Goal: Task Accomplishment & Management: Manage account settings

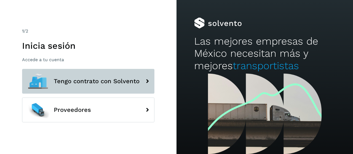
click at [96, 87] on button "Tengo contrato con Solvento" at bounding box center [88, 81] width 132 height 25
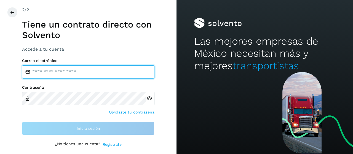
type input "**********"
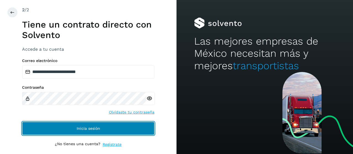
click at [106, 124] on button "Inicia sesión" at bounding box center [88, 128] width 132 height 13
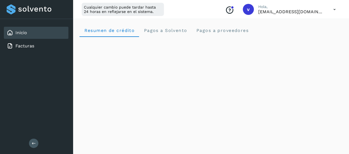
scroll to position [110, 0]
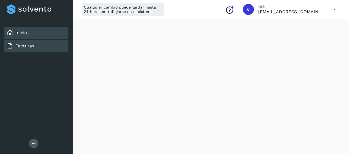
click at [25, 46] on link "Facturas" at bounding box center [24, 45] width 19 height 5
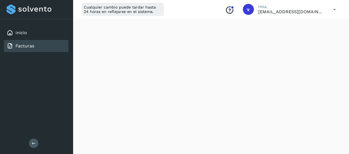
scroll to position [110, 0]
click at [17, 46] on link "Facturas" at bounding box center [24, 45] width 19 height 5
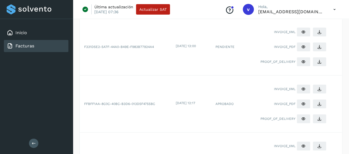
scroll to position [166, 0]
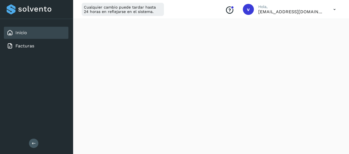
scroll to position [166, 0]
